Goal: Task Accomplishment & Management: Use online tool/utility

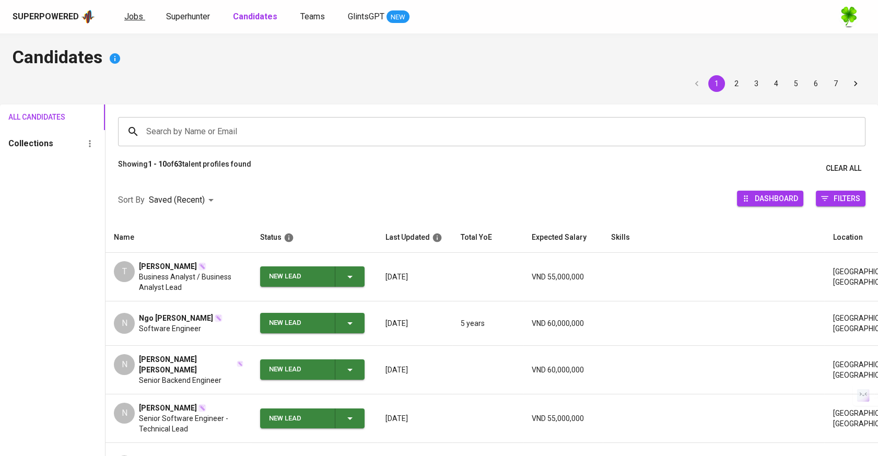
click at [124, 15] on span "Jobs" at bounding box center [133, 16] width 19 height 10
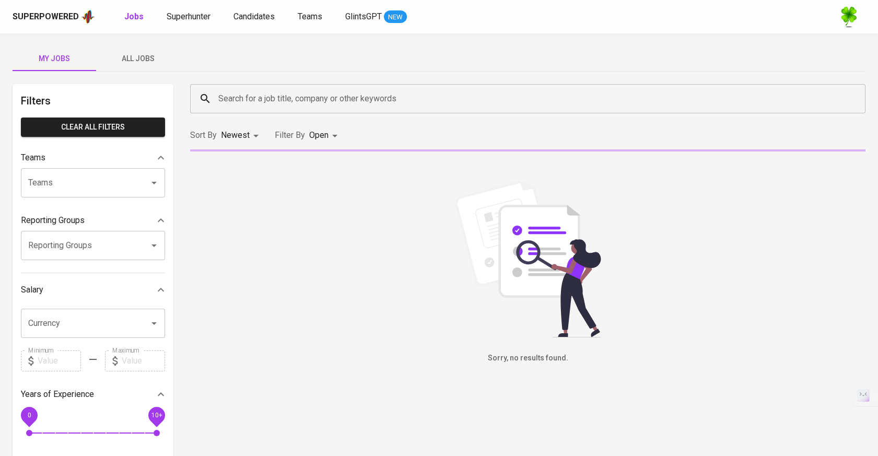
click at [140, 52] on span "All Jobs" at bounding box center [137, 58] width 71 height 13
click at [280, 97] on input "Search for a job title, company or other keywords" at bounding box center [530, 99] width 629 height 20
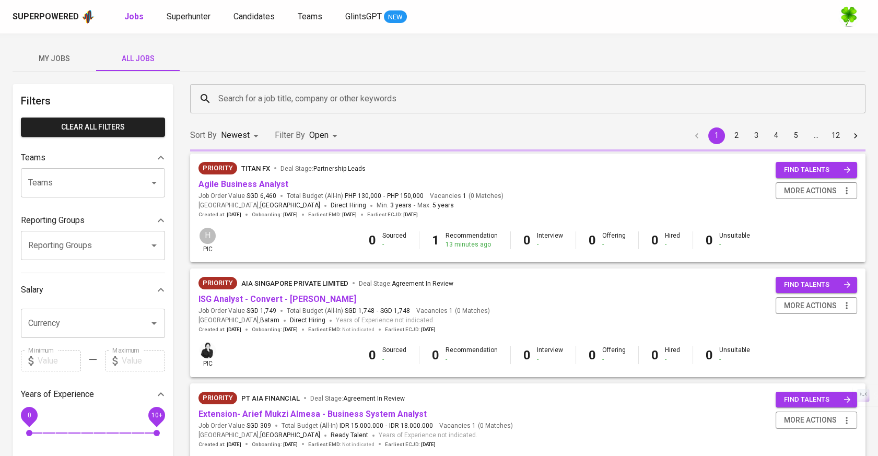
click at [203, 9] on div "Superpowered Jobs Superhunter Candidates Teams GlintsGPT NEW" at bounding box center [422, 17] width 819 height 16
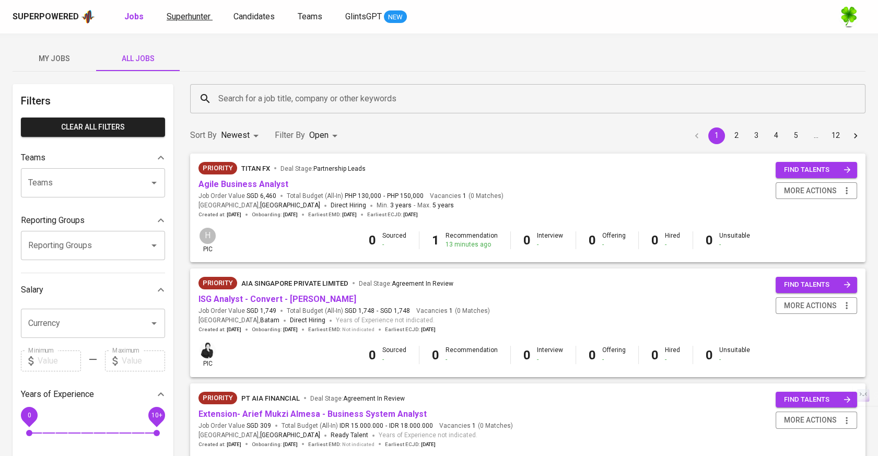
click at [201, 15] on span "Superhunter" at bounding box center [189, 16] width 44 height 10
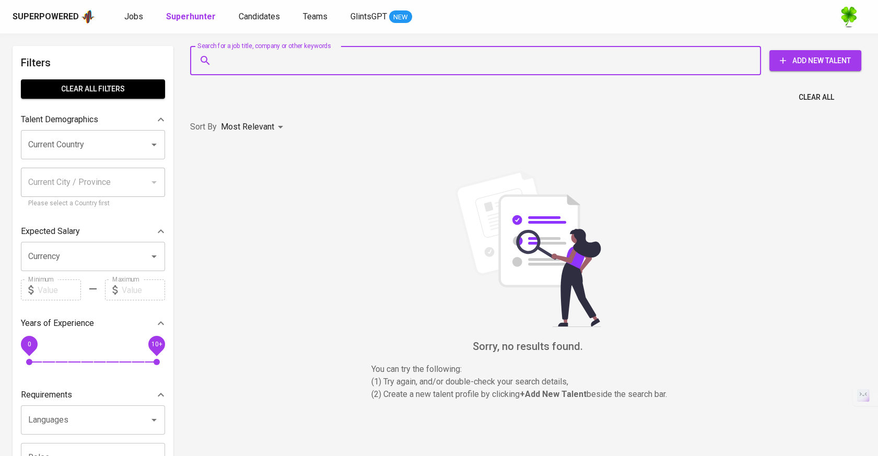
click at [263, 64] on input "Search for a job title, company or other keywords" at bounding box center [478, 61] width 525 height 20
paste input "[DOMAIN_NAME][EMAIL_ADDRESS][DOMAIN_NAME]"
type input "[DOMAIN_NAME][EMAIL_ADDRESS][DOMAIN_NAME]"
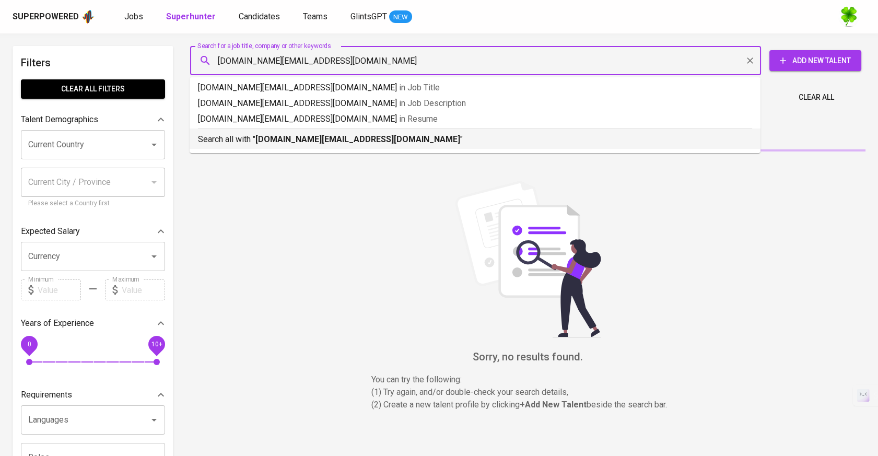
click at [283, 136] on b "[DOMAIN_NAME][EMAIL_ADDRESS][DOMAIN_NAME]" at bounding box center [357, 139] width 205 height 10
